Goal: Check status: Check status

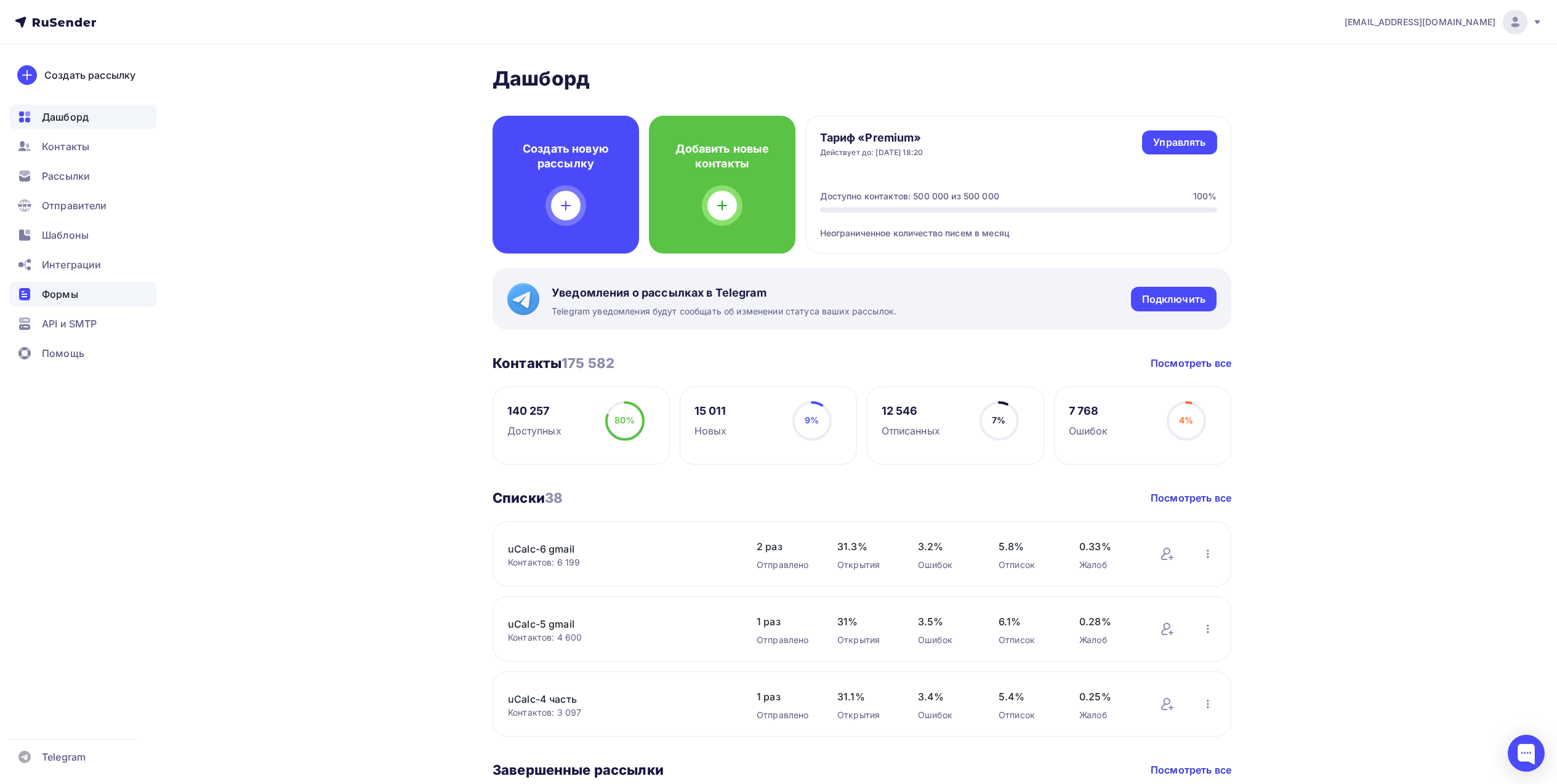
click at [67, 296] on span "Формы" at bounding box center [59, 294] width 36 height 15
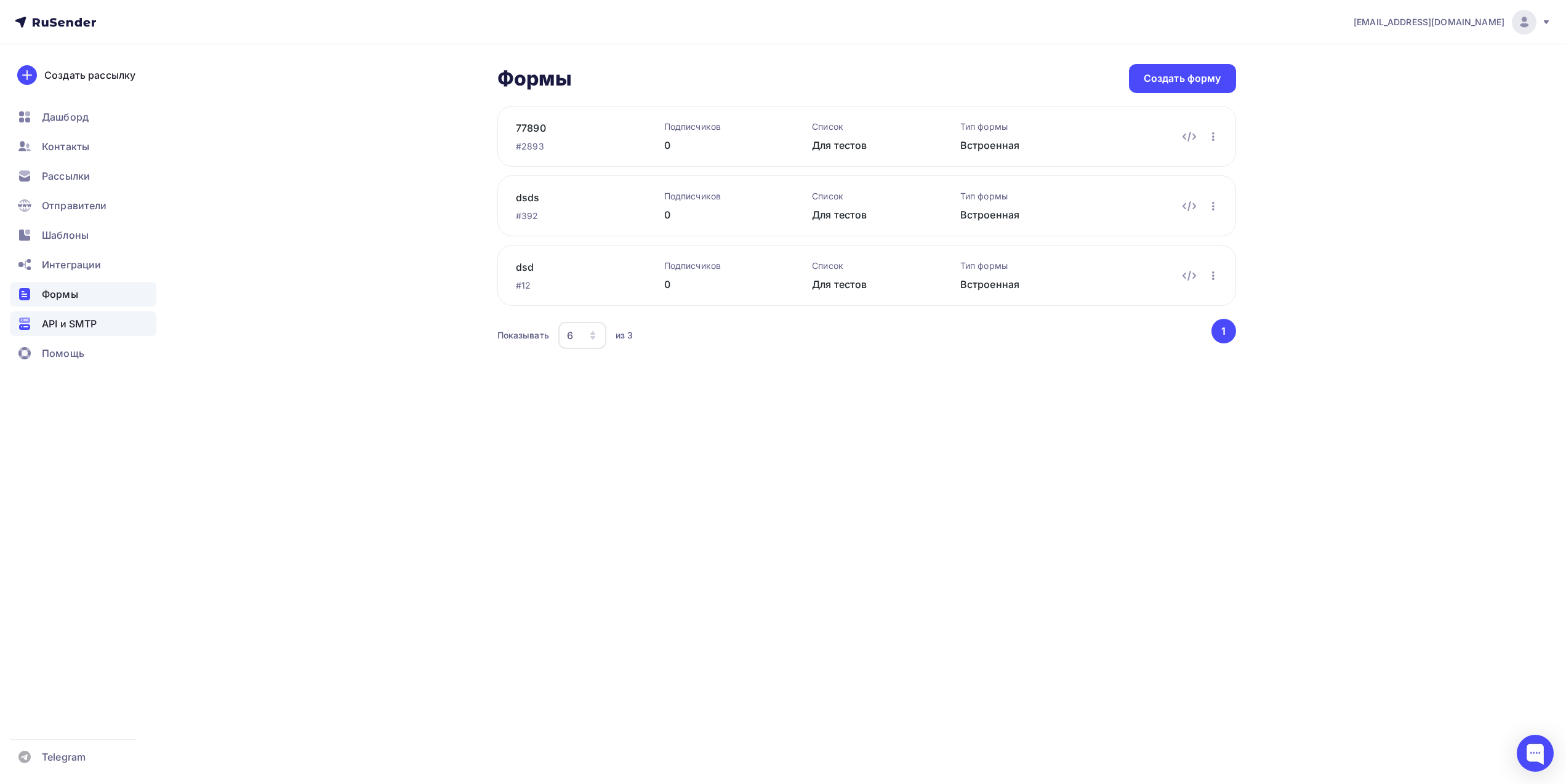
click at [59, 321] on span "API и SMTP" at bounding box center [69, 324] width 55 height 15
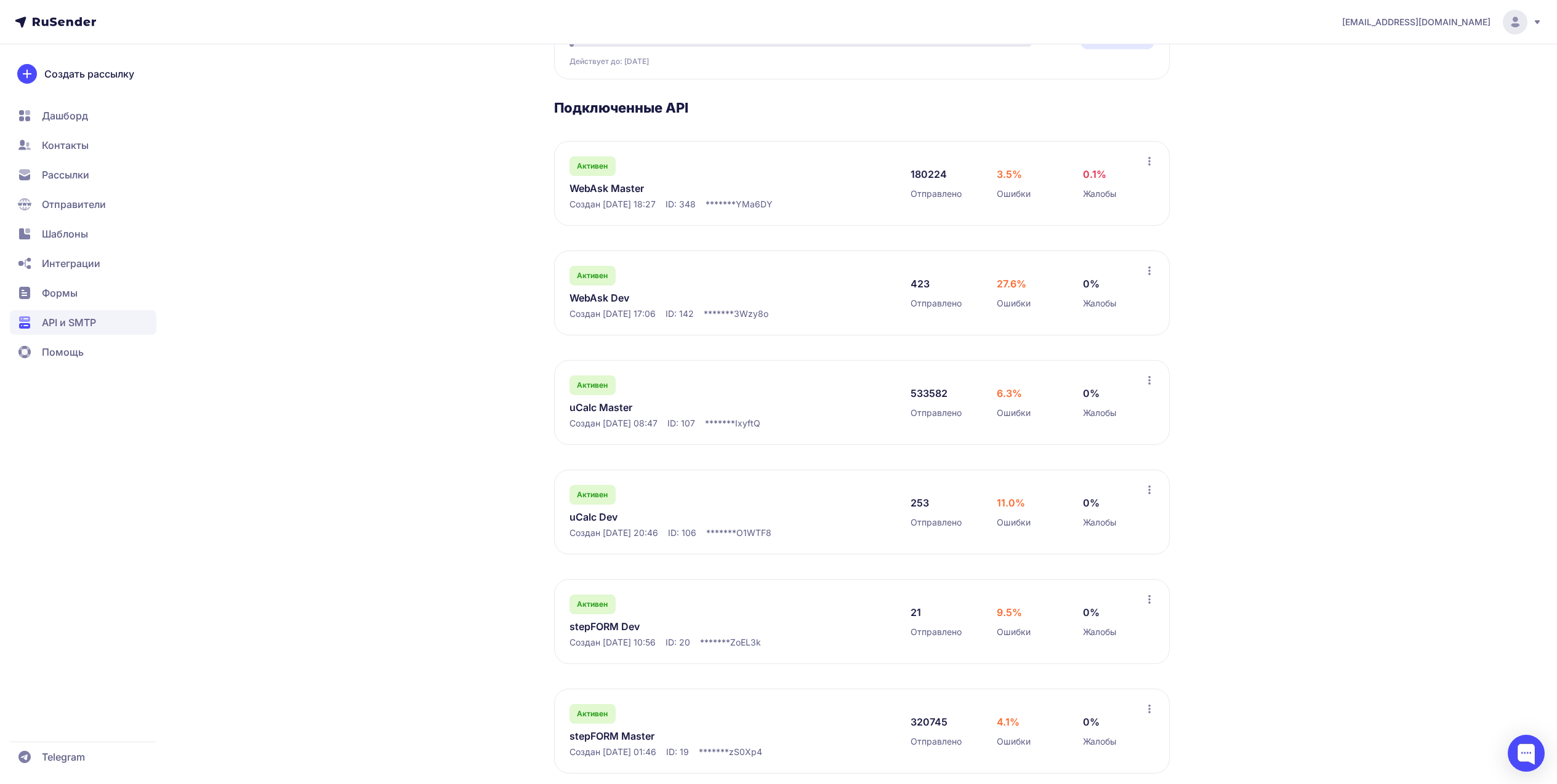
scroll to position [175, 0]
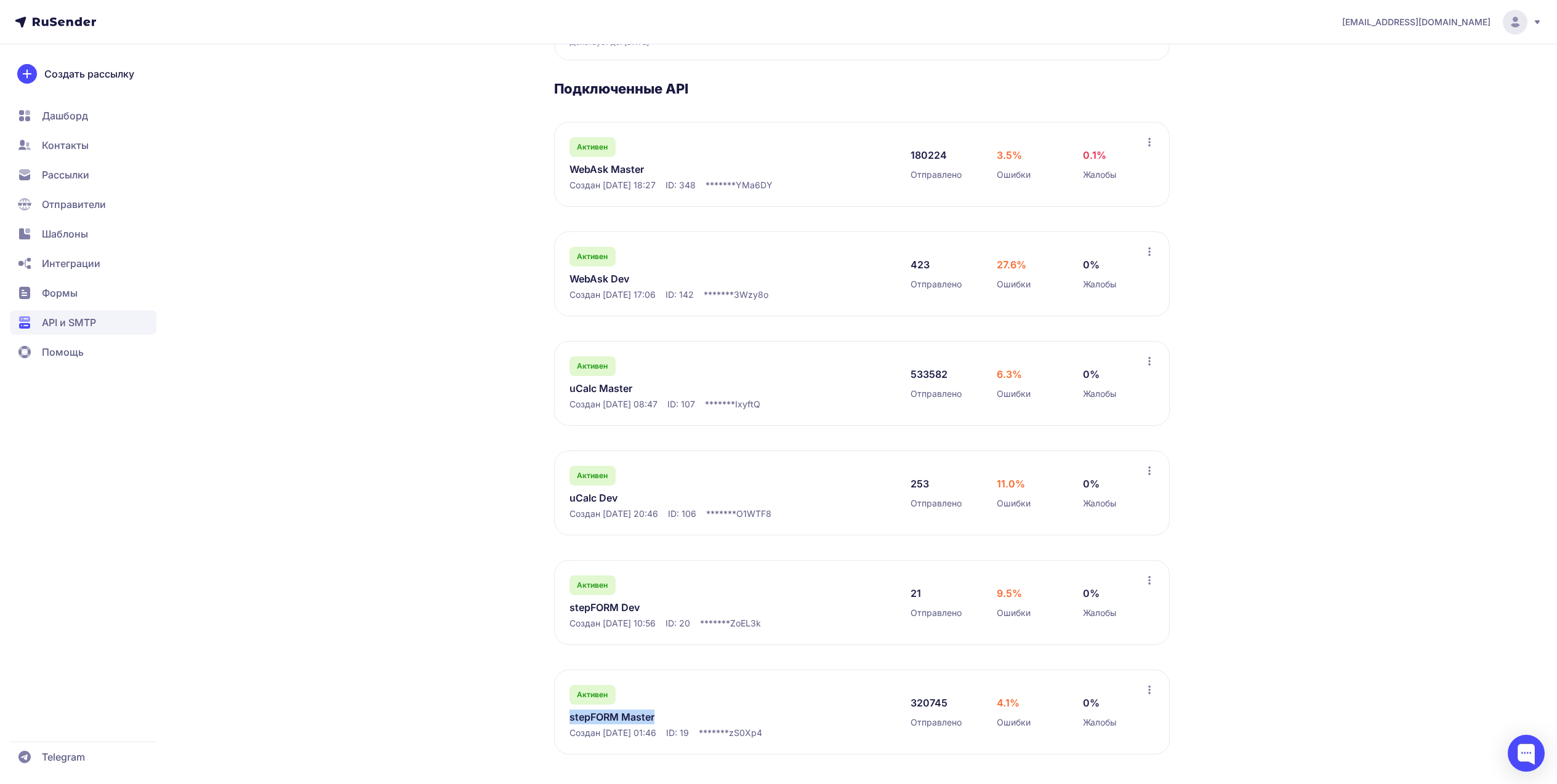
click at [599, 714] on link "stepFORM Master" at bounding box center [696, 716] width 253 height 15
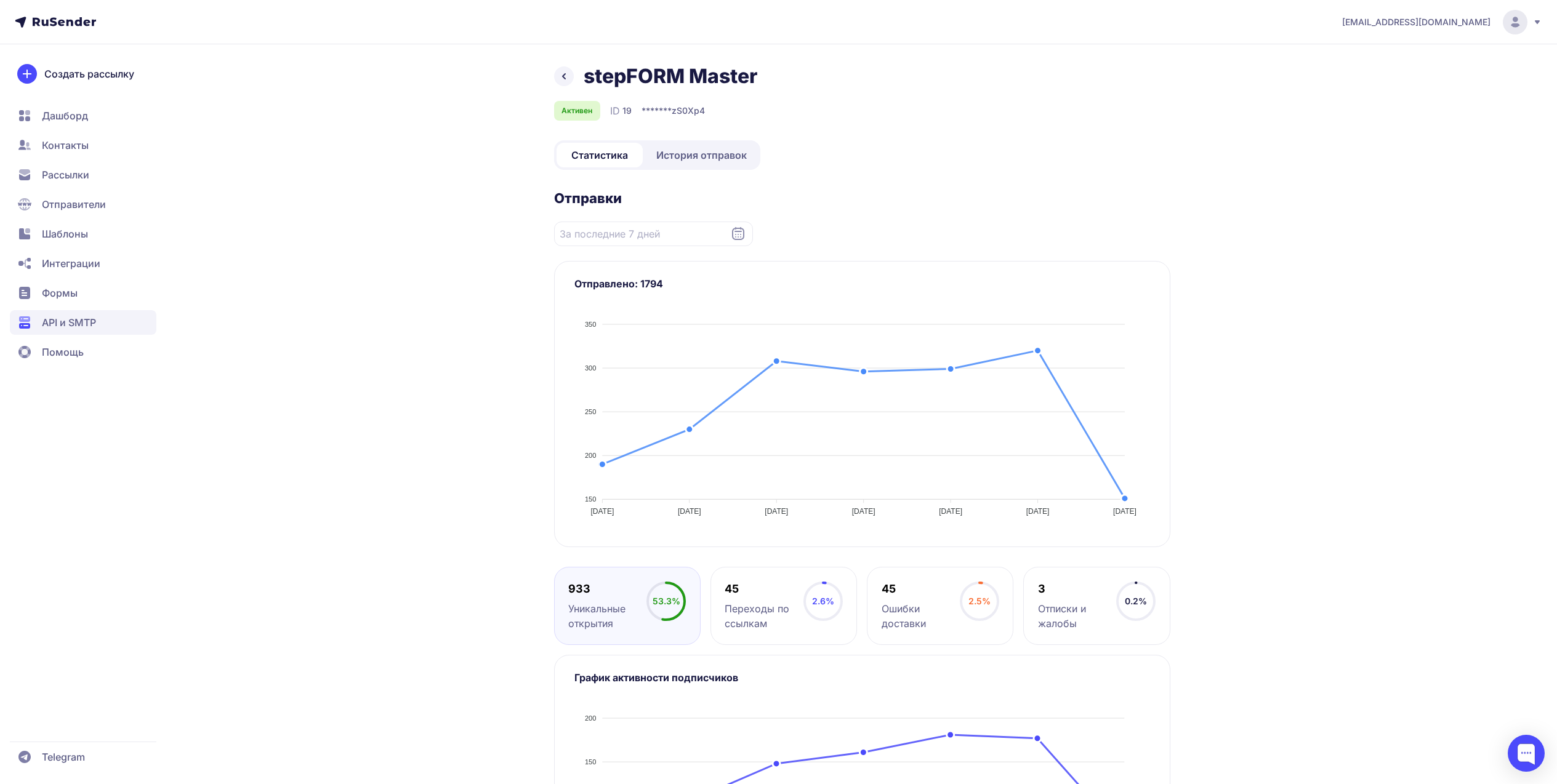
click at [668, 157] on span "История отправок" at bounding box center [701, 155] width 90 height 15
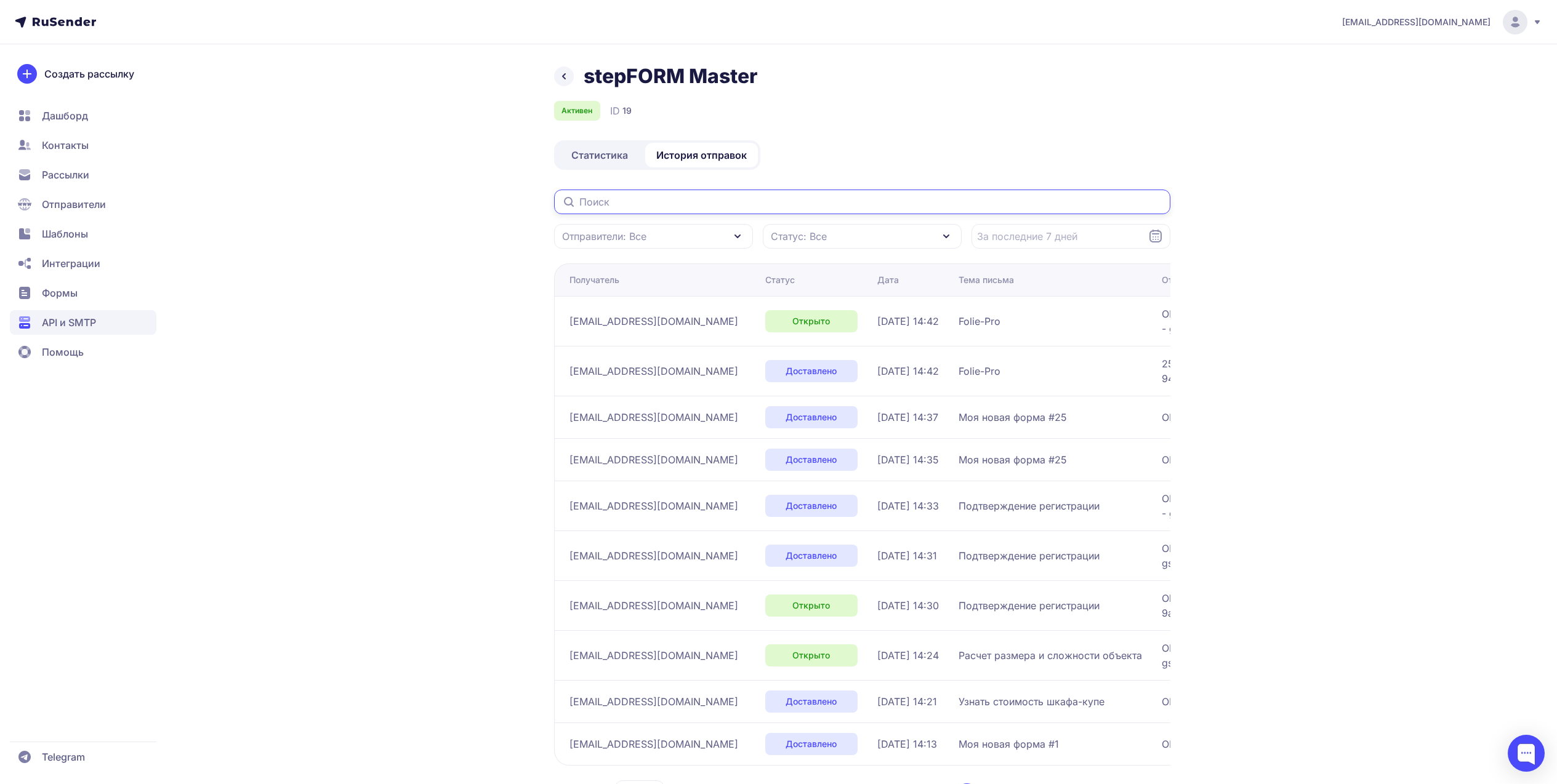
click at [690, 192] on input "text" at bounding box center [861, 202] width 616 height 25
paste input "alexbestuzhev@gmail.com"
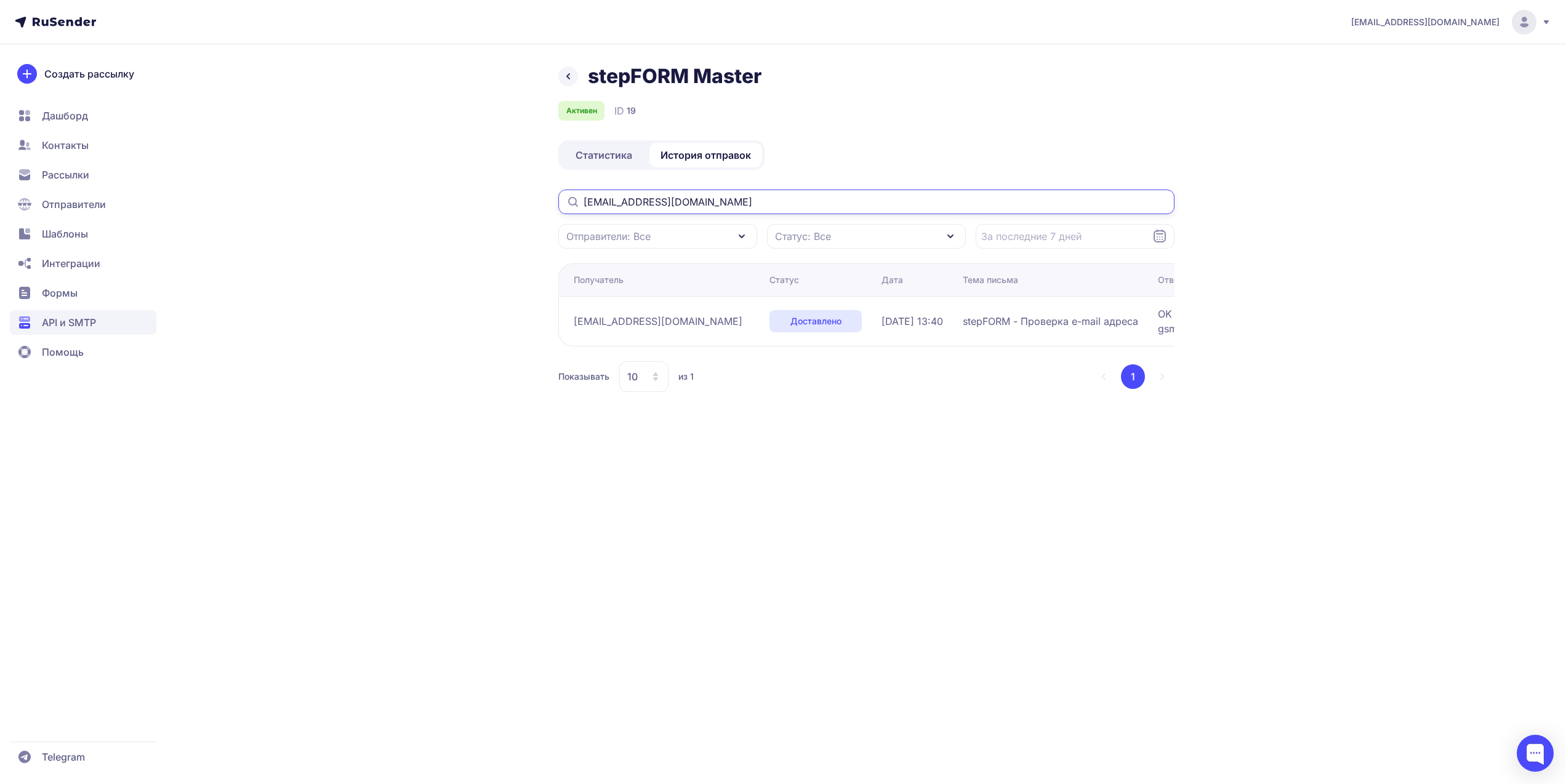
type input "alexbestuzhev@gmail.com"
